Goal: Transaction & Acquisition: Purchase product/service

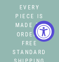
select select "3"
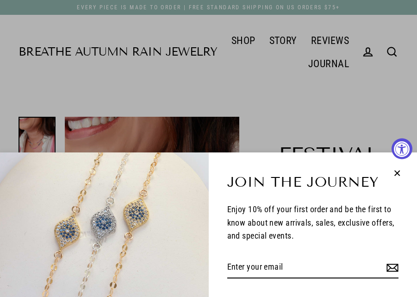
click at [58, 61] on icon "button" at bounding box center [397, 173] width 12 height 12
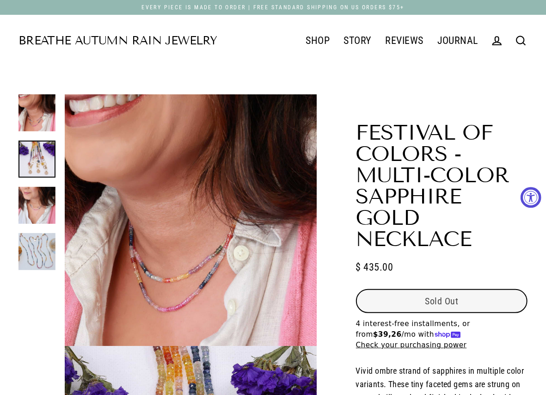
click at [58, 61] on link "New Arrivals" at bounding box center [341, 62] width 85 height 19
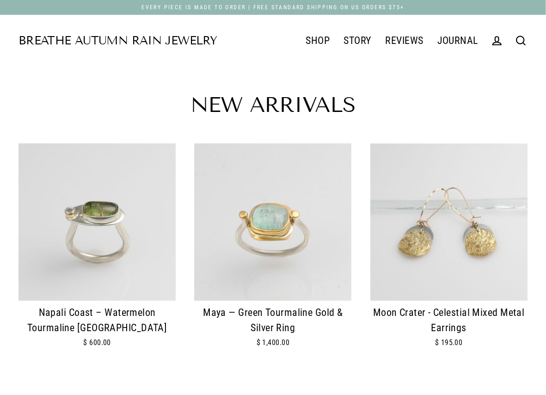
click at [325, 179] on img at bounding box center [272, 221] width 157 height 157
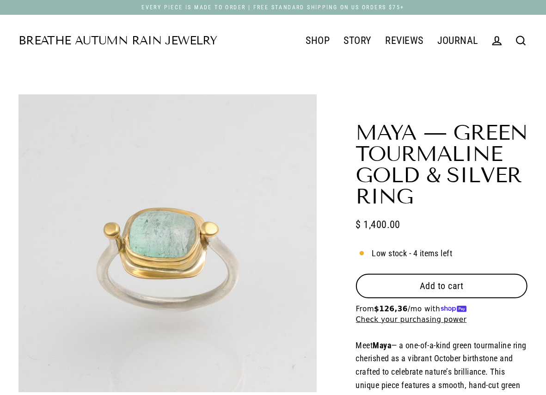
select select "3"
click at [428, 280] on span "Add to cart" at bounding box center [442, 285] width 44 height 11
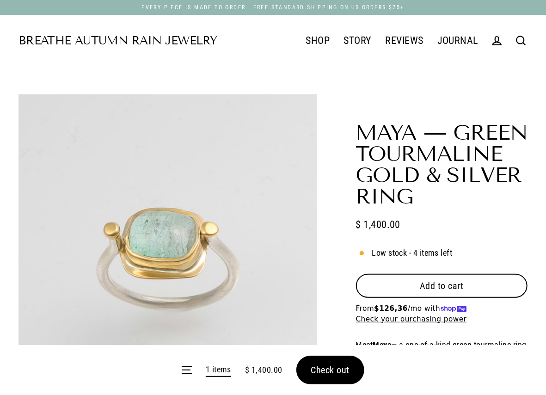
click at [331, 370] on form "Menu 1 items $ 1,400.00 Check out" at bounding box center [273, 370] width 546 height 50
click at [337, 378] on button "Check out" at bounding box center [331, 370] width 68 height 29
